Goal: Task Accomplishment & Management: Complete application form

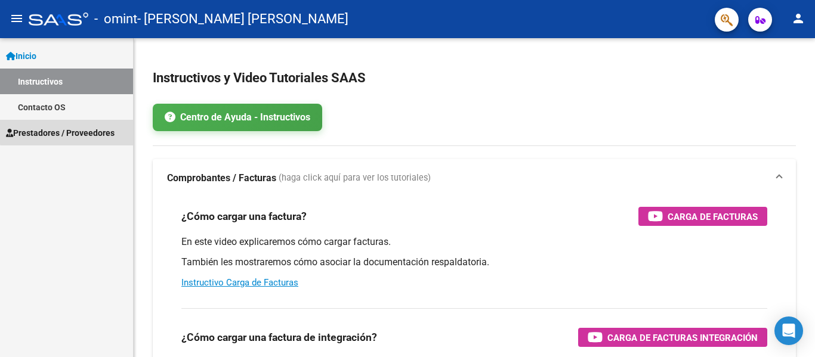
click at [68, 131] on span "Prestadores / Proveedores" at bounding box center [60, 132] width 109 height 13
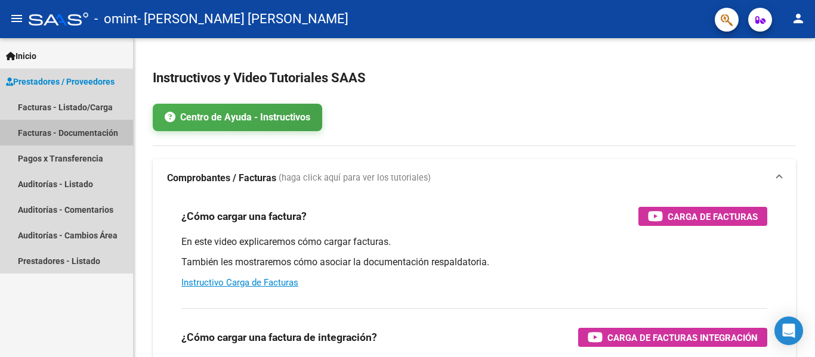
click at [91, 132] on link "Facturas - Documentación" at bounding box center [66, 133] width 133 height 26
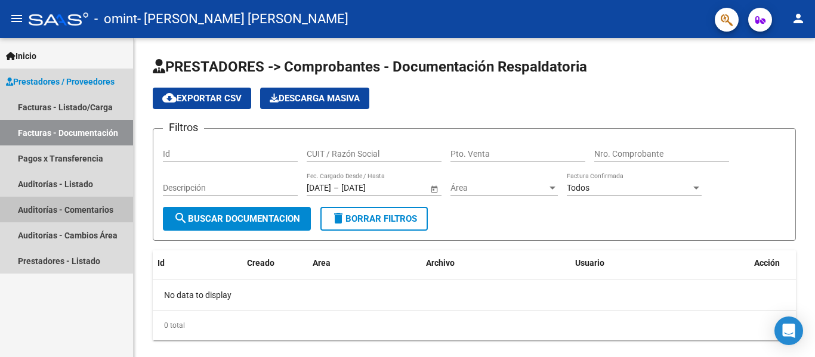
click at [83, 206] on link "Auditorías - Comentarios" at bounding box center [66, 210] width 133 height 26
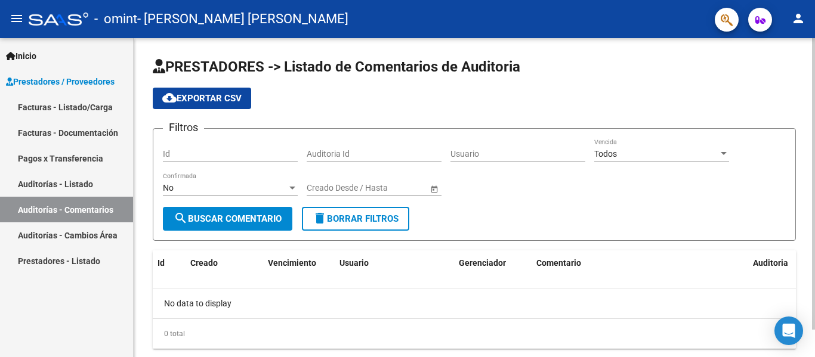
scroll to position [30, 0]
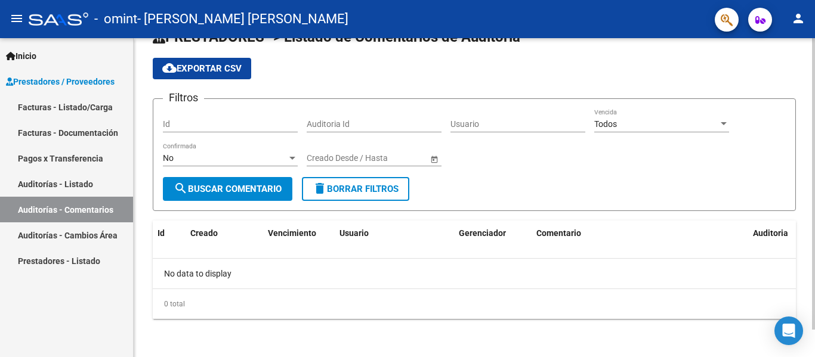
click at [806, 267] on div at bounding box center [813, 212] width 3 height 292
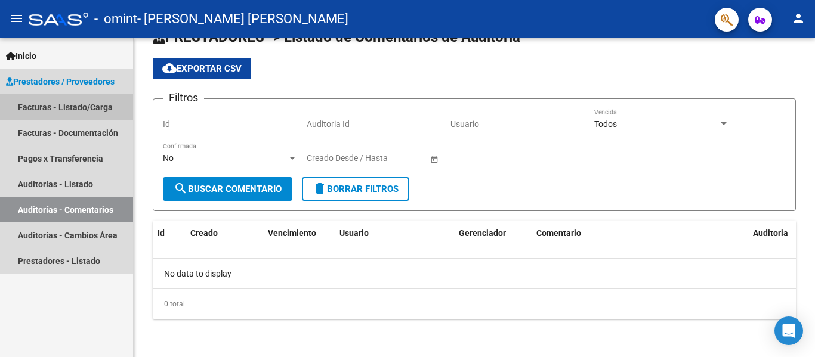
click at [65, 110] on link "Facturas - Listado/Carga" at bounding box center [66, 107] width 133 height 26
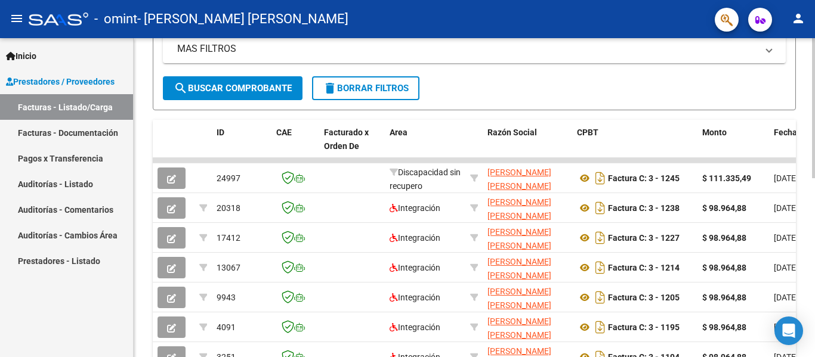
click at [806, 246] on div at bounding box center [813, 235] width 3 height 140
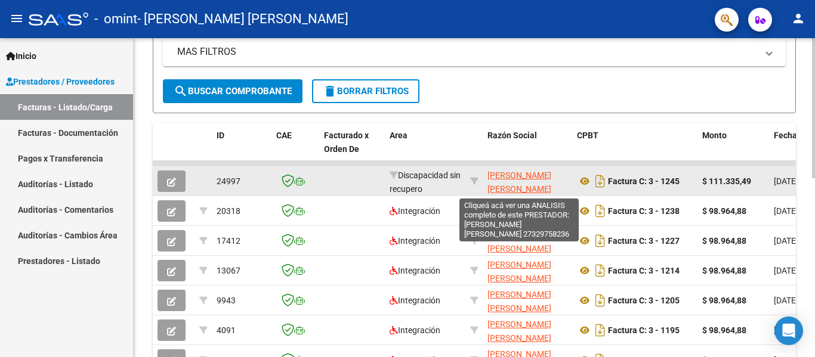
click at [499, 174] on span "[PERSON_NAME] [PERSON_NAME]" at bounding box center [519, 182] width 64 height 23
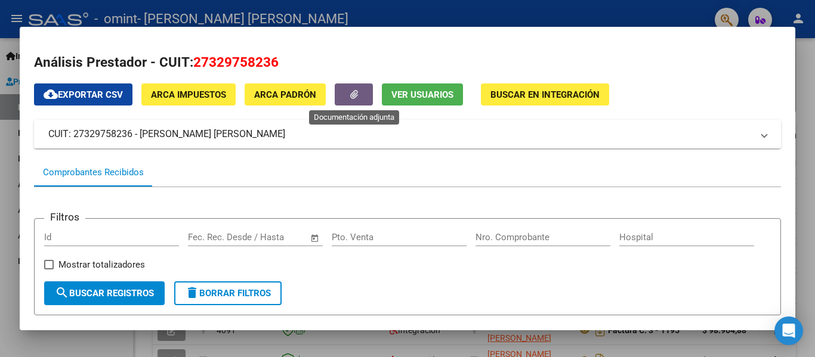
click at [357, 100] on span "button" at bounding box center [354, 95] width 8 height 11
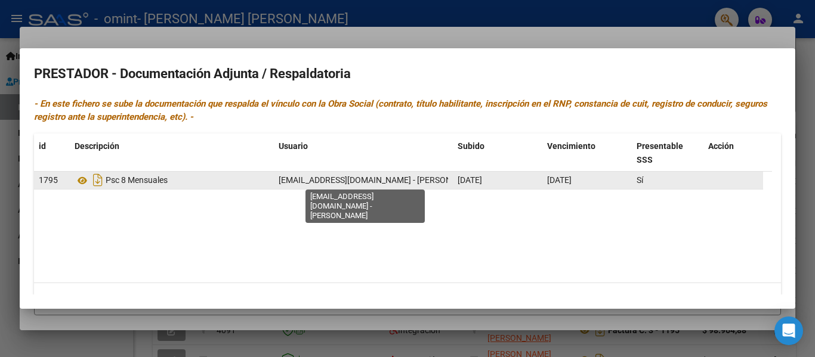
click at [414, 181] on span "[EMAIL_ADDRESS][DOMAIN_NAME] - [PERSON_NAME]" at bounding box center [380, 180] width 202 height 10
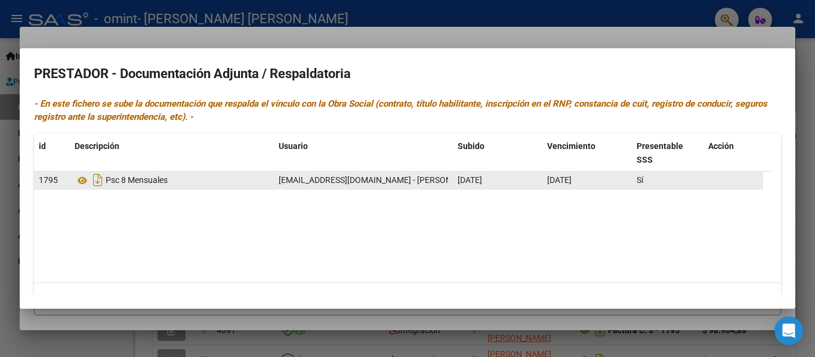
click at [414, 181] on span "[EMAIL_ADDRESS][DOMAIN_NAME] - [PERSON_NAME]" at bounding box center [380, 180] width 202 height 10
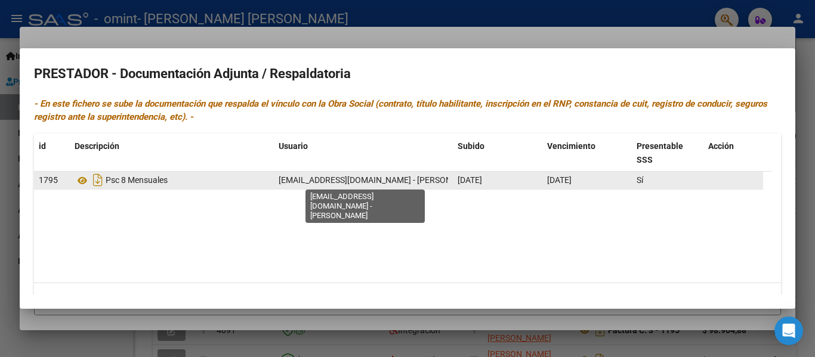
click at [292, 183] on span "[EMAIL_ADDRESS][DOMAIN_NAME] - [PERSON_NAME]" at bounding box center [380, 180] width 202 height 10
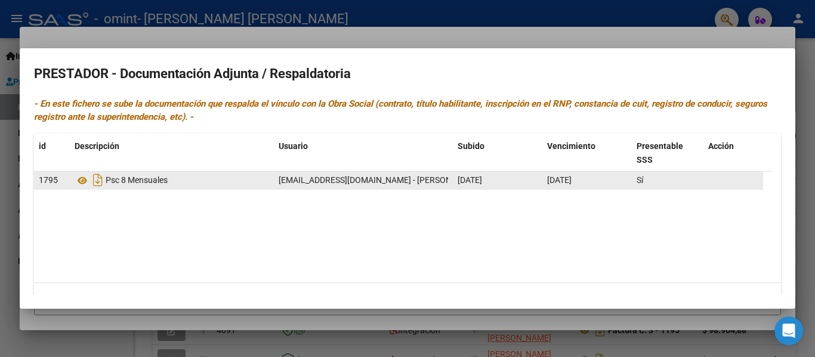
click at [292, 183] on span "[EMAIL_ADDRESS][DOMAIN_NAME] - [PERSON_NAME]" at bounding box center [380, 180] width 202 height 10
click at [147, 184] on span "Psc 8 Mensuales" at bounding box center [137, 181] width 62 height 10
click at [80, 182] on icon at bounding box center [83, 181] width 16 height 14
click at [82, 179] on icon at bounding box center [83, 181] width 16 height 14
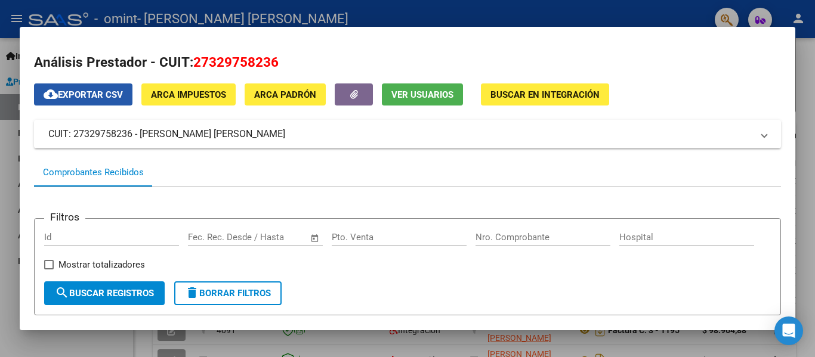
click at [94, 95] on span "cloud_download Exportar CSV" at bounding box center [83, 95] width 79 height 11
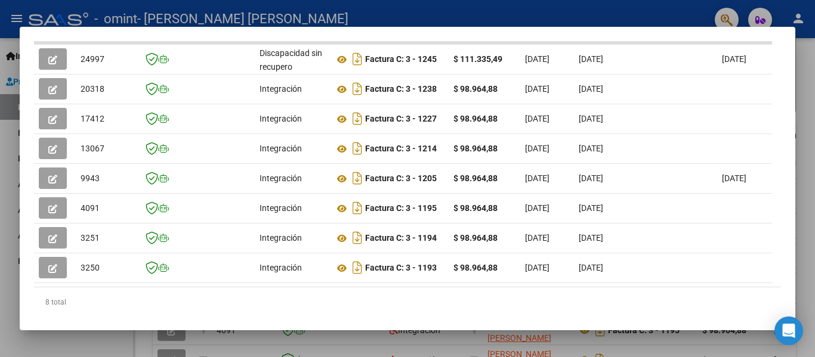
scroll to position [322, 0]
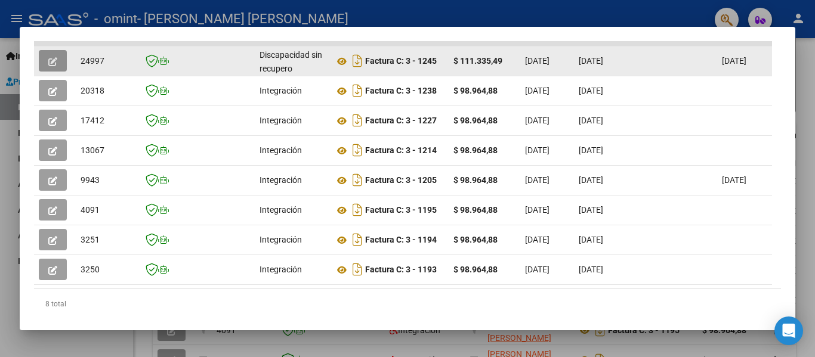
click at [53, 61] on span "button" at bounding box center [52, 60] width 9 height 11
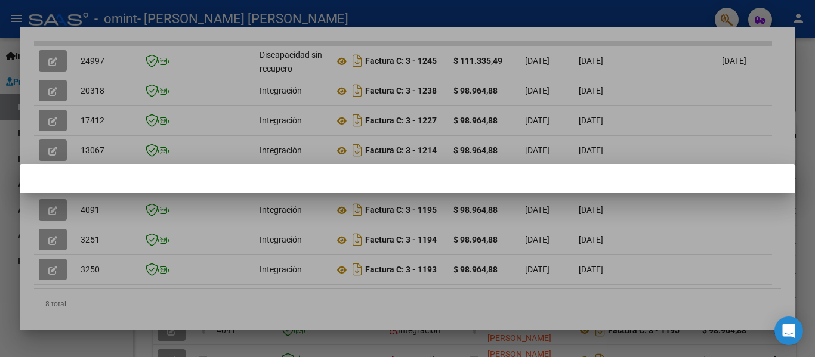
click at [504, 134] on div at bounding box center [407, 178] width 815 height 357
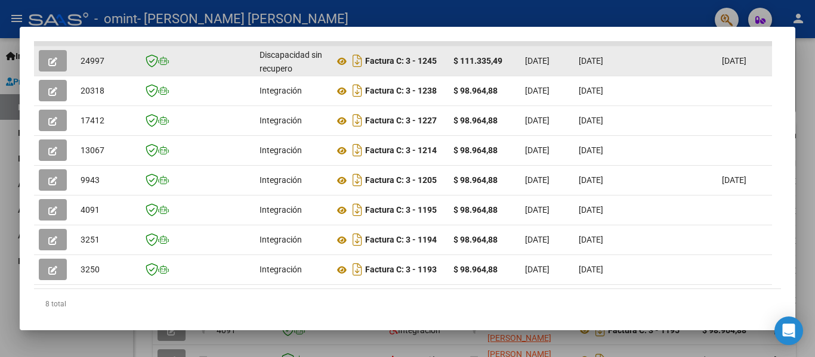
click at [61, 67] on button "button" at bounding box center [53, 60] width 28 height 21
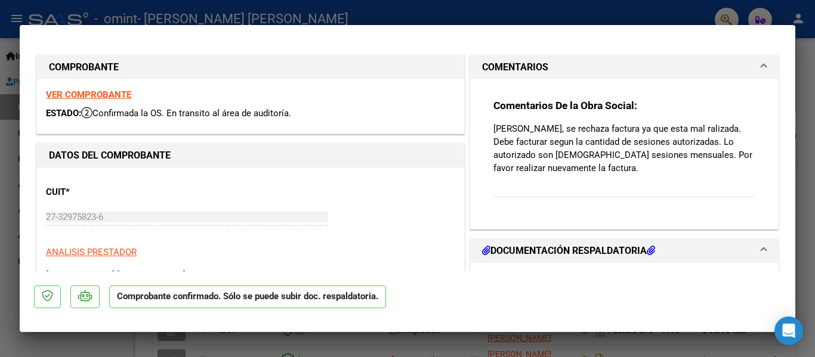
click at [532, 253] on h1 "DOCUMENTACIÓN RESPALDATORIA" at bounding box center [568, 251] width 173 height 14
click at [556, 250] on h1 "DOCUMENTACIÓN RESPALDATORIA" at bounding box center [568, 251] width 173 height 14
click at [650, 251] on icon at bounding box center [651, 251] width 8 height 10
click at [740, 247] on mat-panel-title "DOCUMENTACIÓN RESPALDATORIA" at bounding box center [617, 251] width 270 height 14
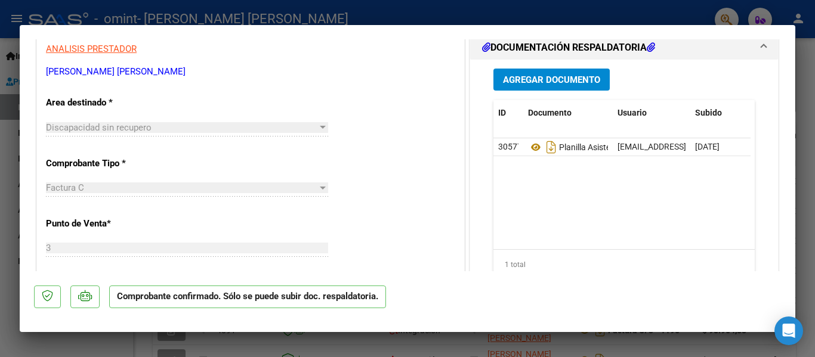
scroll to position [229, 0]
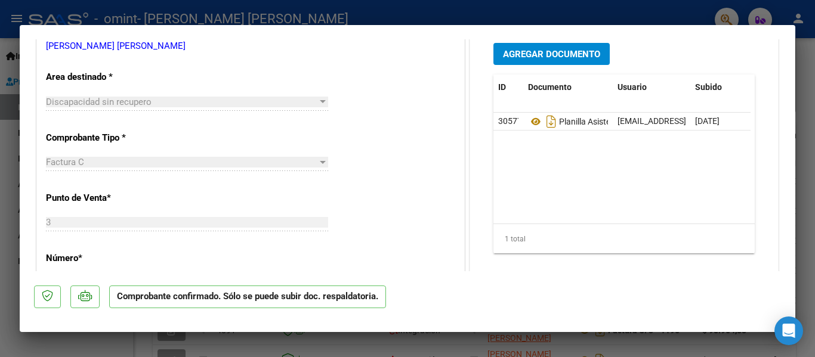
click at [527, 57] on span "Agregar Documento" at bounding box center [551, 54] width 97 height 11
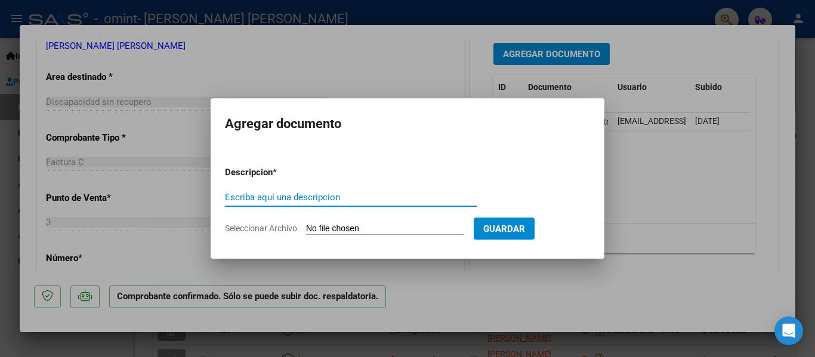
click at [347, 198] on input "Escriba aquí una descripcion" at bounding box center [351, 197] width 252 height 11
type input "FACTURA NUEVA"
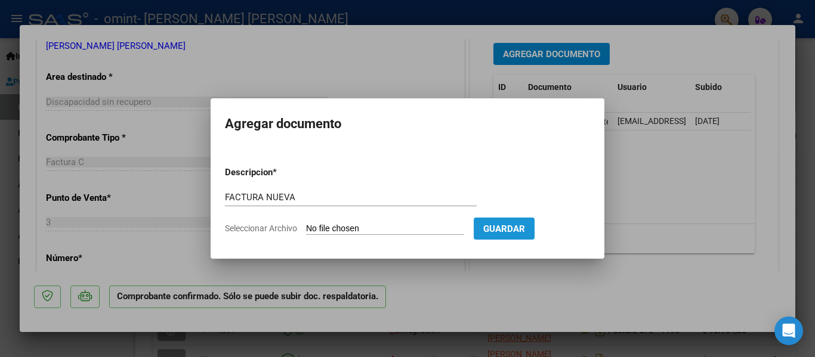
click at [509, 232] on span "Guardar" at bounding box center [504, 229] width 42 height 11
drag, startPoint x: 356, startPoint y: 234, endPoint x: 341, endPoint y: 227, distance: 16.8
click at [341, 227] on input "Seleccionar Archivo" at bounding box center [385, 229] width 158 height 11
type input "C:\fakepath\27329758236_011_00003_00001253.pdf"
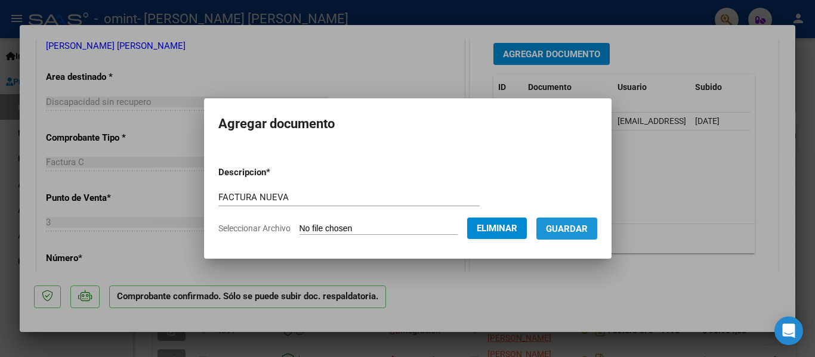
click at [552, 234] on button "Guardar" at bounding box center [566, 229] width 61 height 22
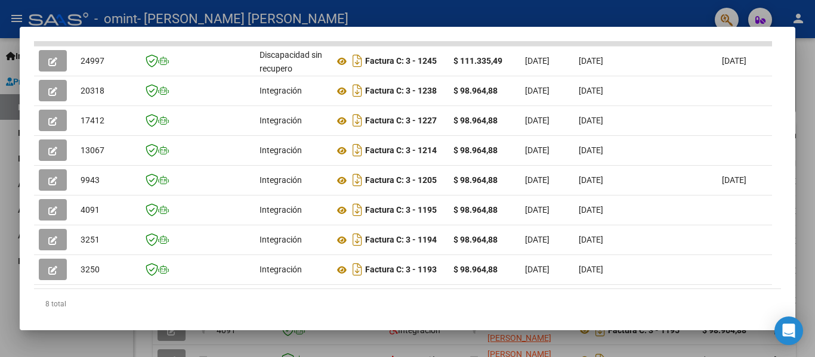
click at [795, 62] on div at bounding box center [407, 178] width 815 height 357
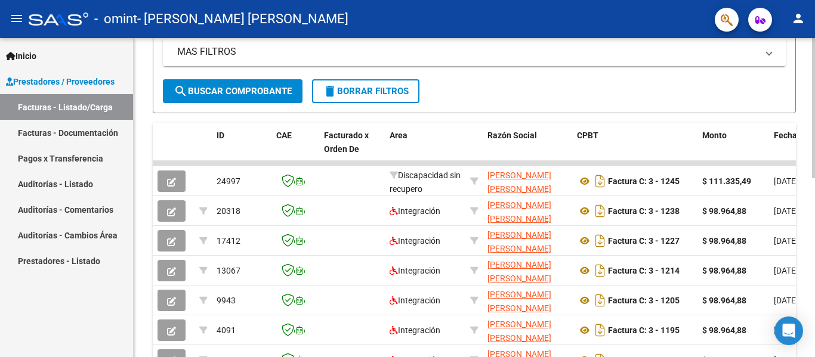
click at [806, 68] on div at bounding box center [813, 197] width 3 height 319
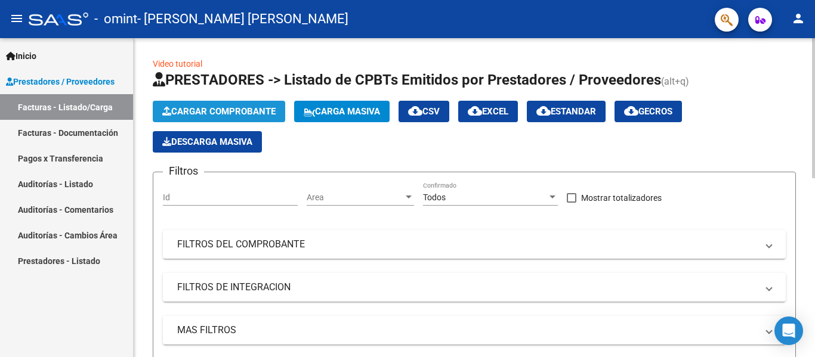
click at [224, 121] on button "Cargar Comprobante" at bounding box center [219, 111] width 132 height 21
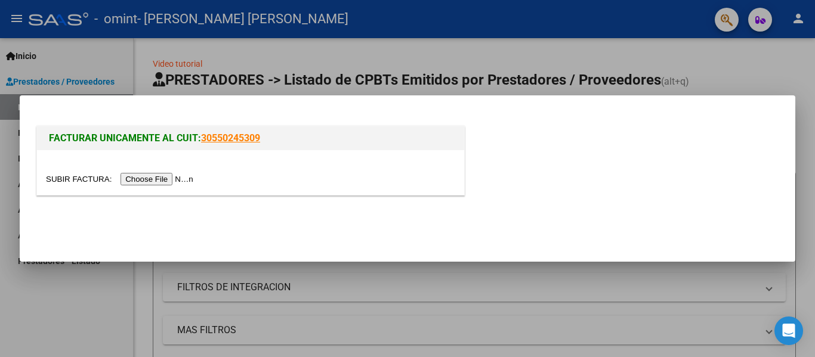
click at [163, 186] on div at bounding box center [250, 172] width 427 height 45
click at [155, 177] on input "file" at bounding box center [121, 179] width 151 height 13
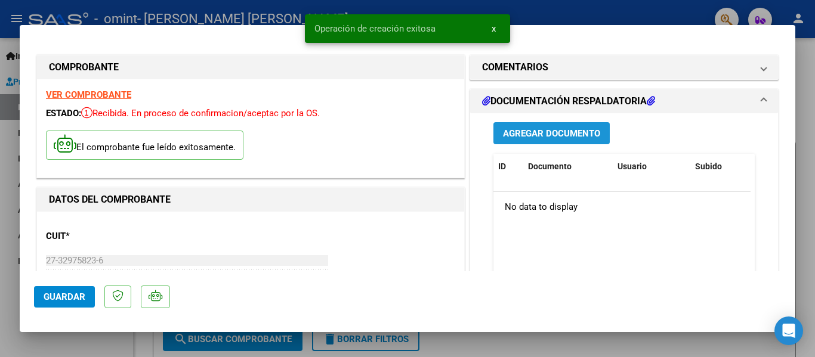
click at [509, 136] on span "Agregar Documento" at bounding box center [551, 133] width 97 height 11
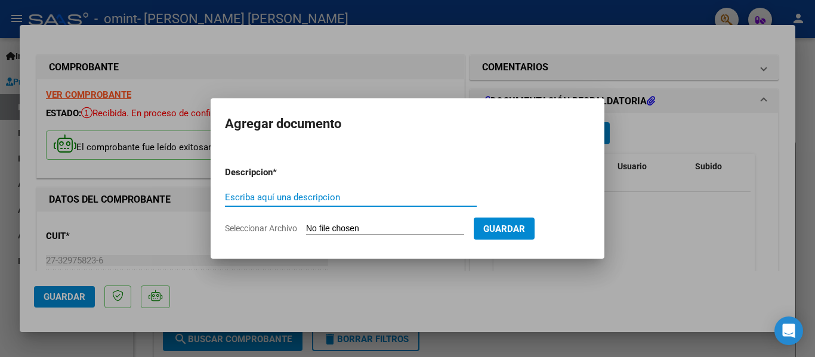
click at [301, 199] on input "Escriba aquí una descripcion" at bounding box center [351, 197] width 252 height 11
type input "O"
type input "PLANILLA ASISTENCIA"
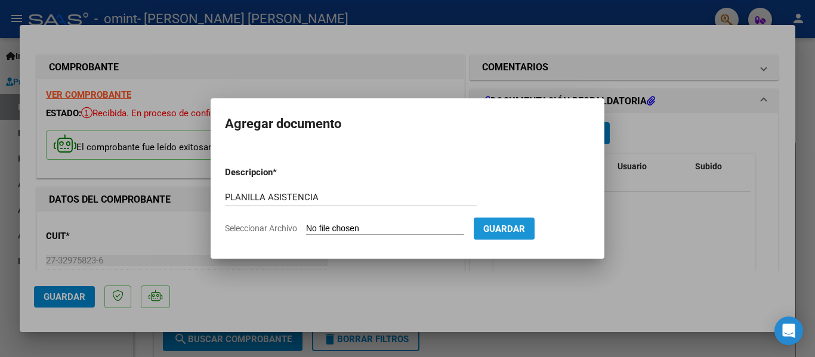
click at [495, 229] on span "Guardar" at bounding box center [504, 229] width 42 height 11
click at [330, 230] on input "Seleccionar Archivo" at bounding box center [385, 229] width 158 height 11
type input "C:\fakepath\PLANILLA [PERSON_NAME].jpg"
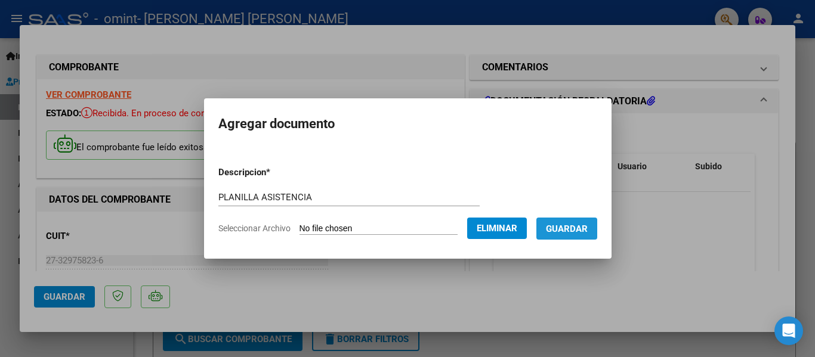
click at [567, 224] on span "Guardar" at bounding box center [567, 229] width 42 height 11
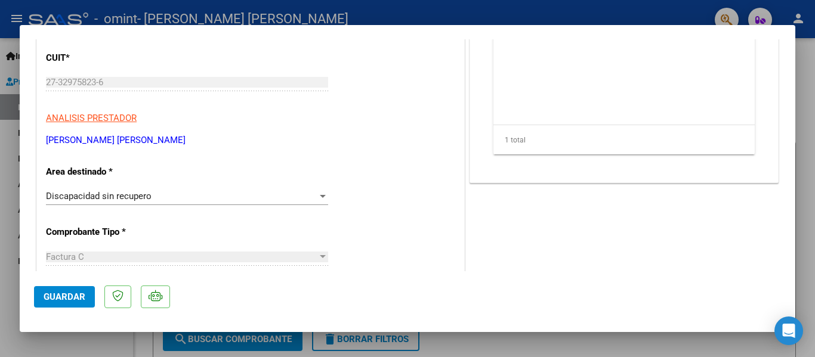
scroll to position [165, 0]
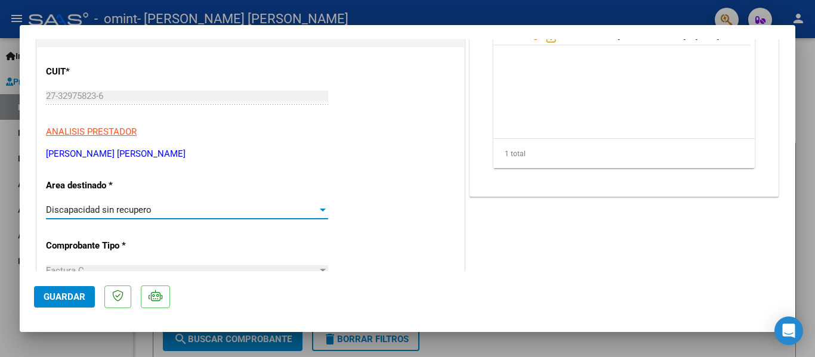
click at [320, 214] on div at bounding box center [322, 210] width 11 height 10
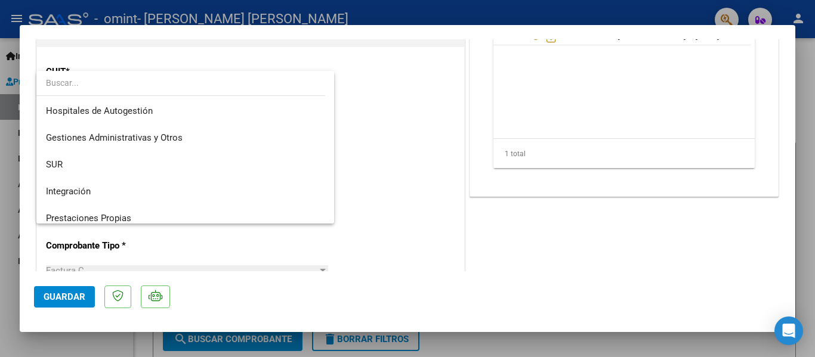
scroll to position [89, 0]
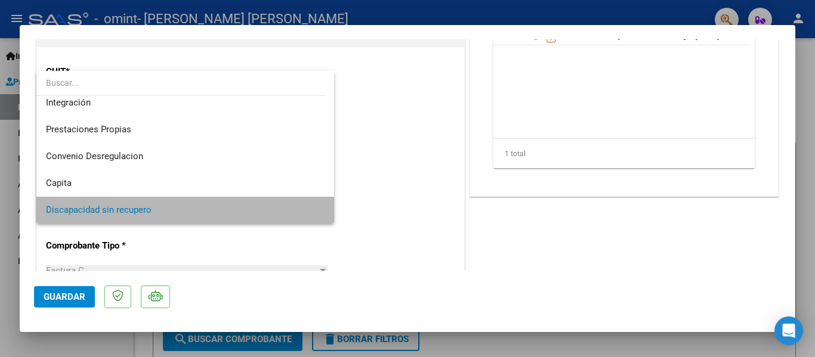
click at [320, 214] on mat-option "Discapacidad sin recupero" at bounding box center [185, 210] width 298 height 27
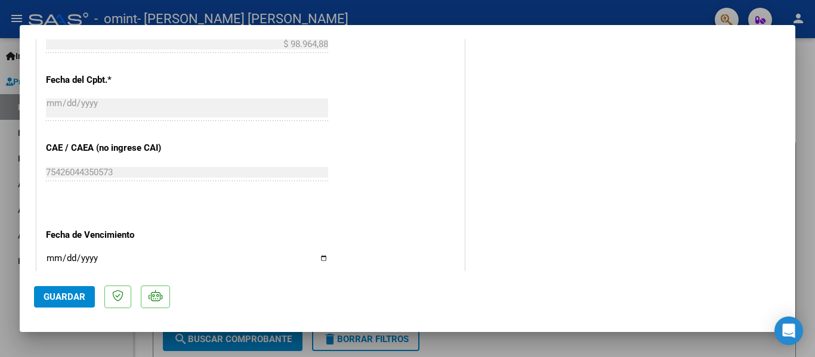
scroll to position [721, 0]
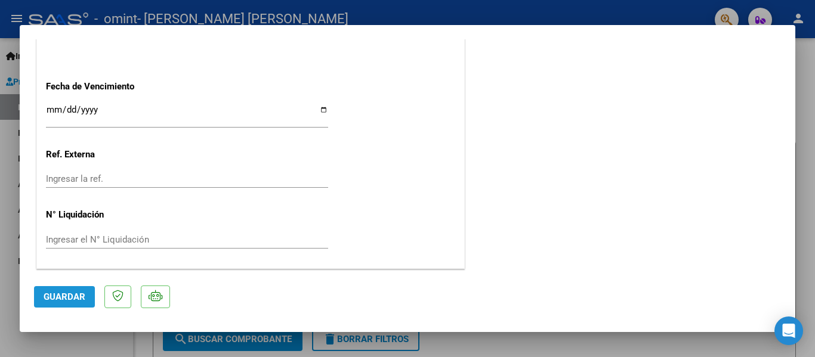
click at [57, 307] on button "Guardar" at bounding box center [64, 296] width 61 height 21
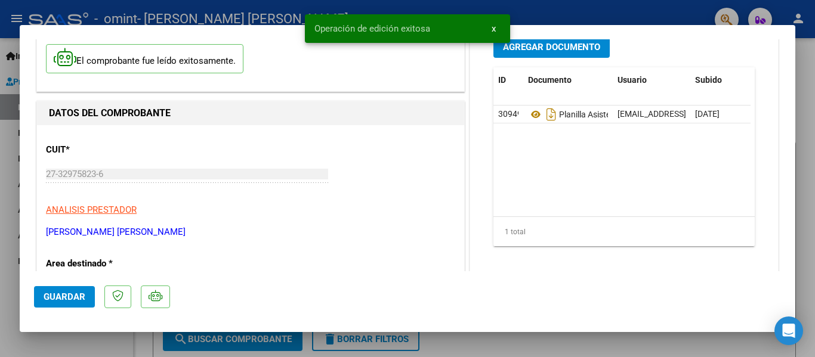
scroll to position [0, 0]
